Goal: Task Accomplishment & Management: Manage account settings

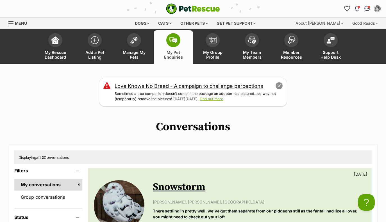
click at [278, 87] on button "close" at bounding box center [280, 86] width 8 height 8
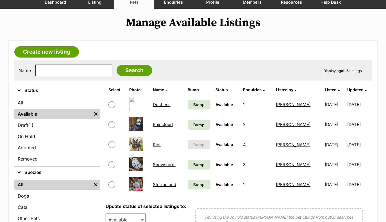
scroll to position [67, 0]
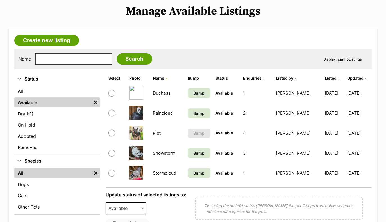
click at [202, 154] on span "Bump" at bounding box center [198, 153] width 11 height 6
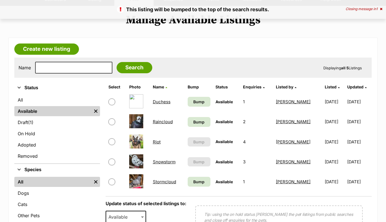
scroll to position [65, 0]
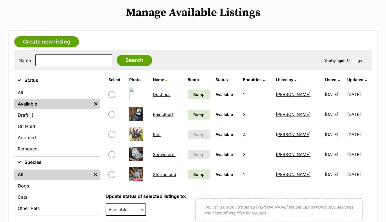
click at [201, 173] on span "Bump" at bounding box center [198, 175] width 11 height 6
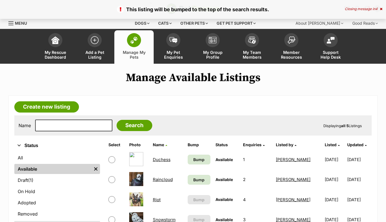
click at [201, 180] on span "Bump" at bounding box center [198, 180] width 11 height 6
click at [200, 159] on span "Bump" at bounding box center [198, 160] width 11 height 6
